Goal: Find specific page/section: Find specific page/section

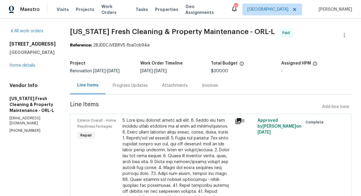
click at [22, 62] on div "[STREET_ADDRESS] Home details" at bounding box center [32, 54] width 46 height 27
click at [23, 64] on link "Home details" at bounding box center [22, 66] width 26 height 4
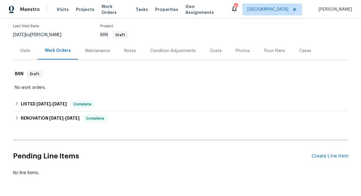
scroll to position [68, 0]
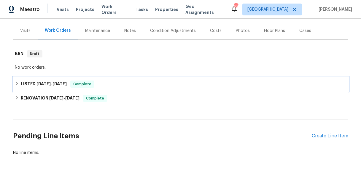
click at [17, 82] on icon at bounding box center [17, 84] width 4 height 4
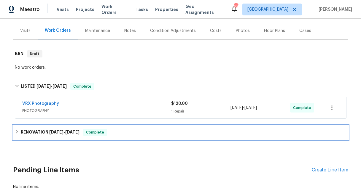
click at [17, 132] on icon at bounding box center [17, 132] width 2 height 4
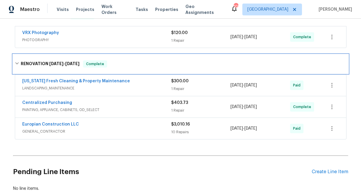
scroll to position [147, 0]
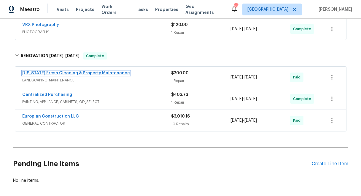
click at [52, 72] on link "[US_STATE] Fresh Cleaning & Property Maintenance" at bounding box center [76, 73] width 108 height 4
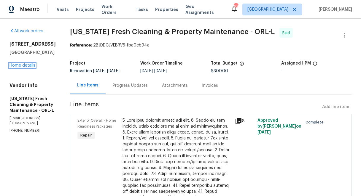
click at [29, 64] on link "Home details" at bounding box center [22, 66] width 26 height 4
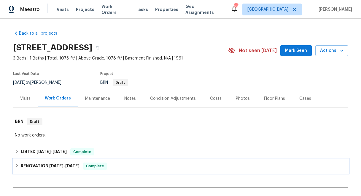
click at [17, 165] on icon at bounding box center [17, 166] width 2 height 4
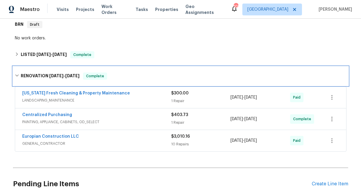
scroll to position [101, 0]
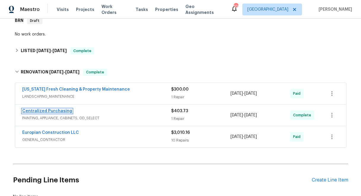
click at [50, 112] on link "Centralized Purchasing" at bounding box center [47, 111] width 50 height 4
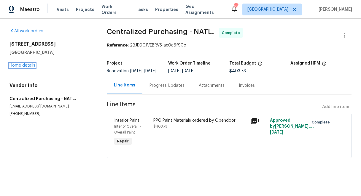
click at [26, 65] on link "Home details" at bounding box center [22, 66] width 26 height 4
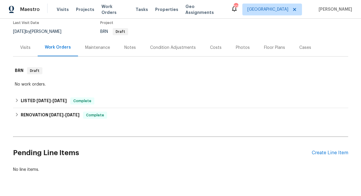
scroll to position [53, 0]
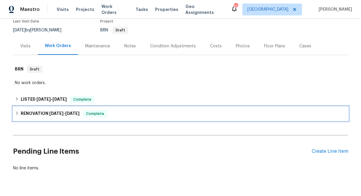
click at [17, 113] on icon at bounding box center [17, 114] width 2 height 4
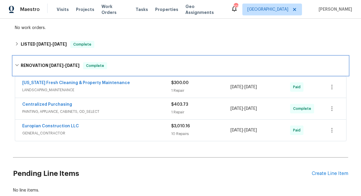
scroll to position [117, 0]
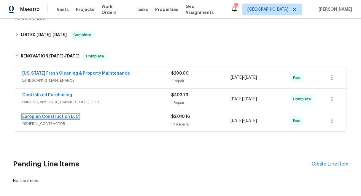
click at [58, 117] on link "Europian Construction LLC" at bounding box center [50, 117] width 57 height 4
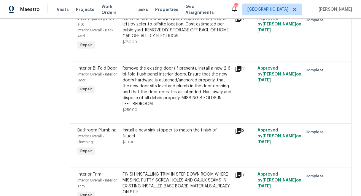
scroll to position [496, 0]
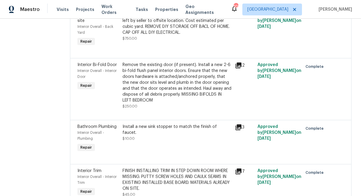
click at [240, 128] on icon at bounding box center [239, 128] width 6 height 6
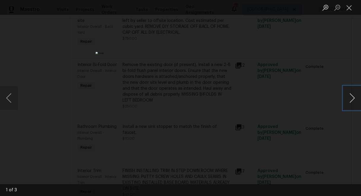
click at [353, 95] on button "Next image" at bounding box center [352, 98] width 18 height 24
click at [350, 7] on button "Close lightbox" at bounding box center [349, 7] width 12 height 10
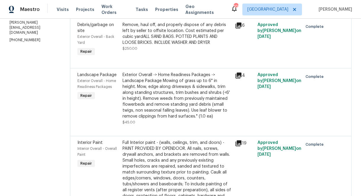
scroll to position [0, 0]
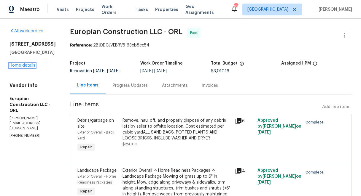
click at [32, 65] on link "Home details" at bounding box center [22, 66] width 26 height 4
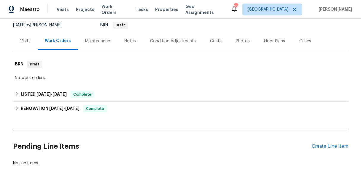
scroll to position [68, 0]
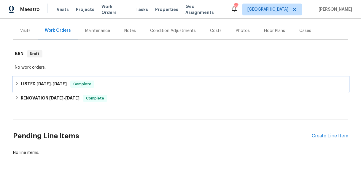
click at [18, 83] on icon at bounding box center [17, 84] width 4 height 4
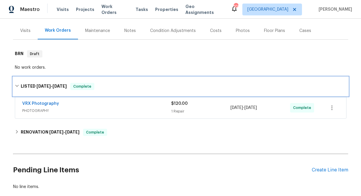
click at [18, 83] on div "LISTED [DATE] - [DATE] Complete" at bounding box center [181, 86] width 332 height 7
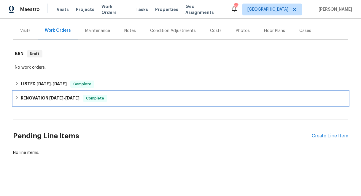
click at [17, 98] on icon at bounding box center [17, 98] width 2 height 4
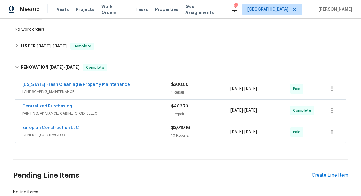
scroll to position [109, 0]
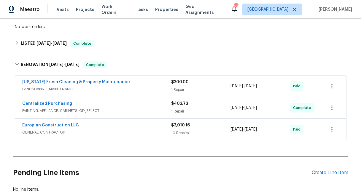
click at [66, 123] on span "Europian Construction LLC" at bounding box center [50, 126] width 57 height 6
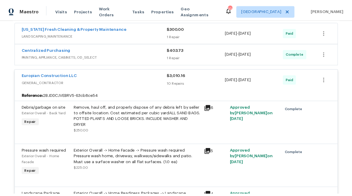
scroll to position [0, 0]
